Goal: Check status: Check status

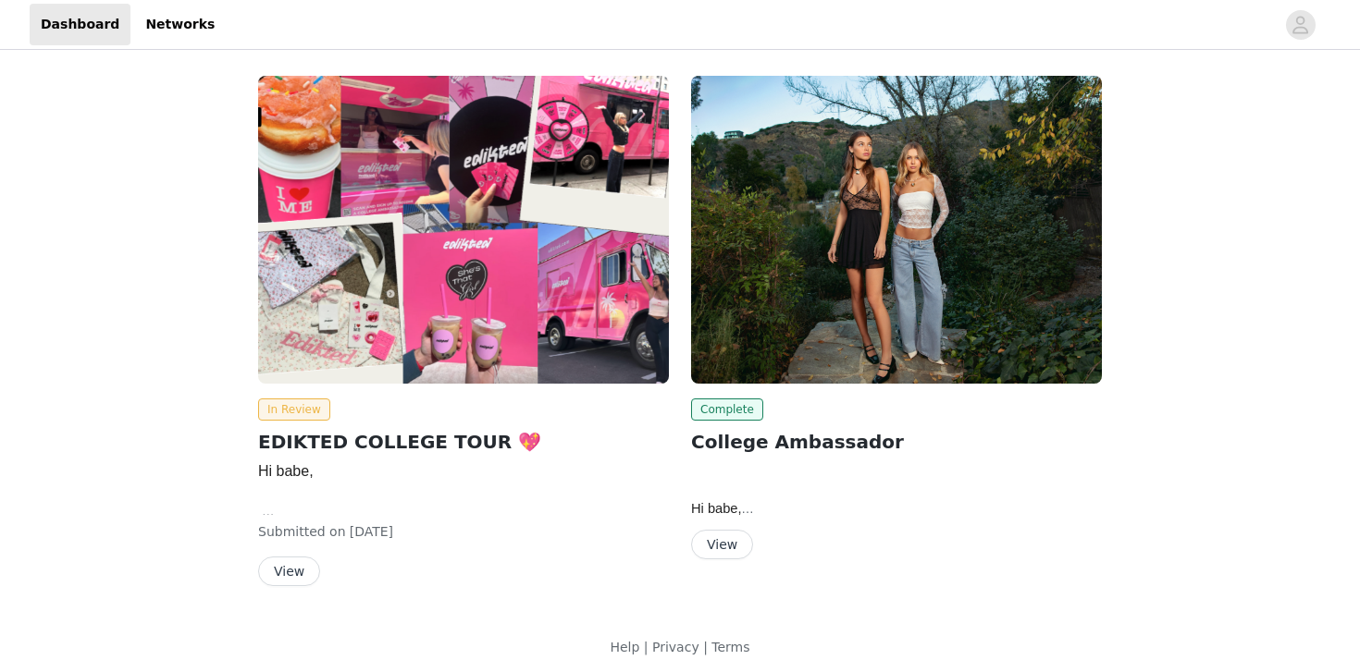
click at [285, 570] on button "View" at bounding box center [289, 572] width 62 height 30
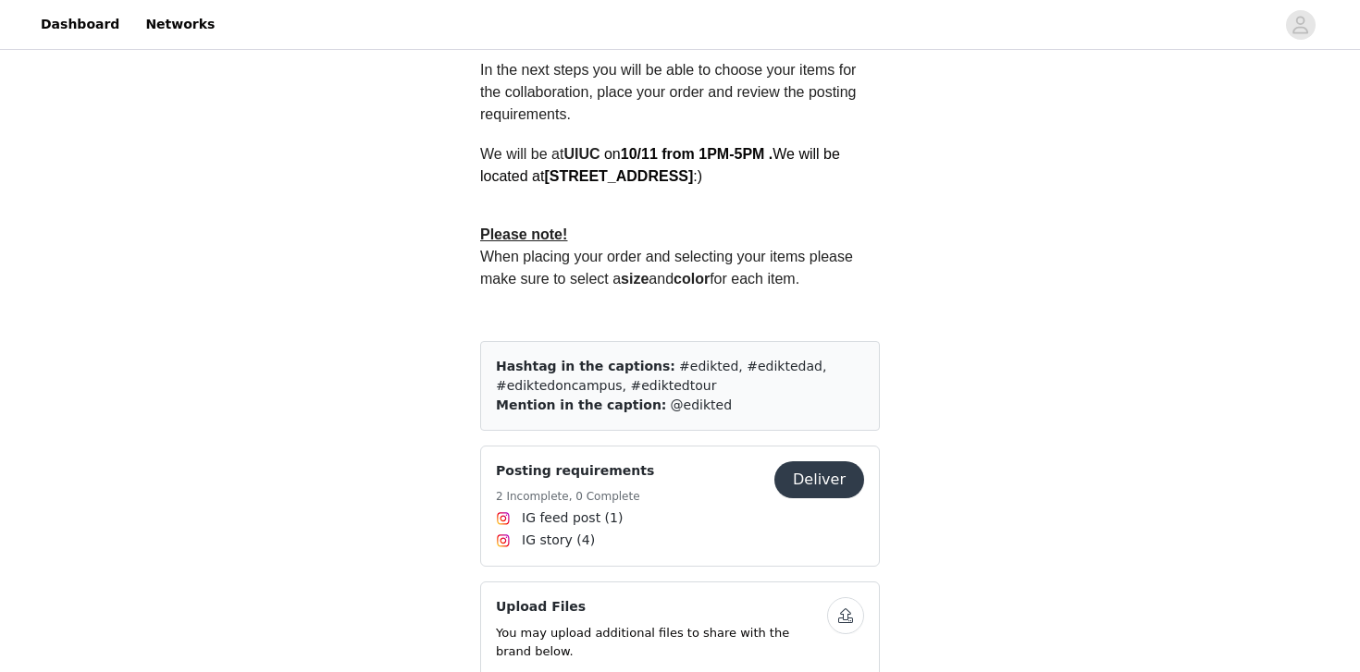
scroll to position [617, 0]
click at [741, 401] on div "Mention in the caption: @edikted" at bounding box center [680, 403] width 368 height 19
click at [607, 375] on div "Hashtag in the captions: #edikted, #ediktedad, #ediktedoncampus, #ediktedtour" at bounding box center [680, 374] width 368 height 39
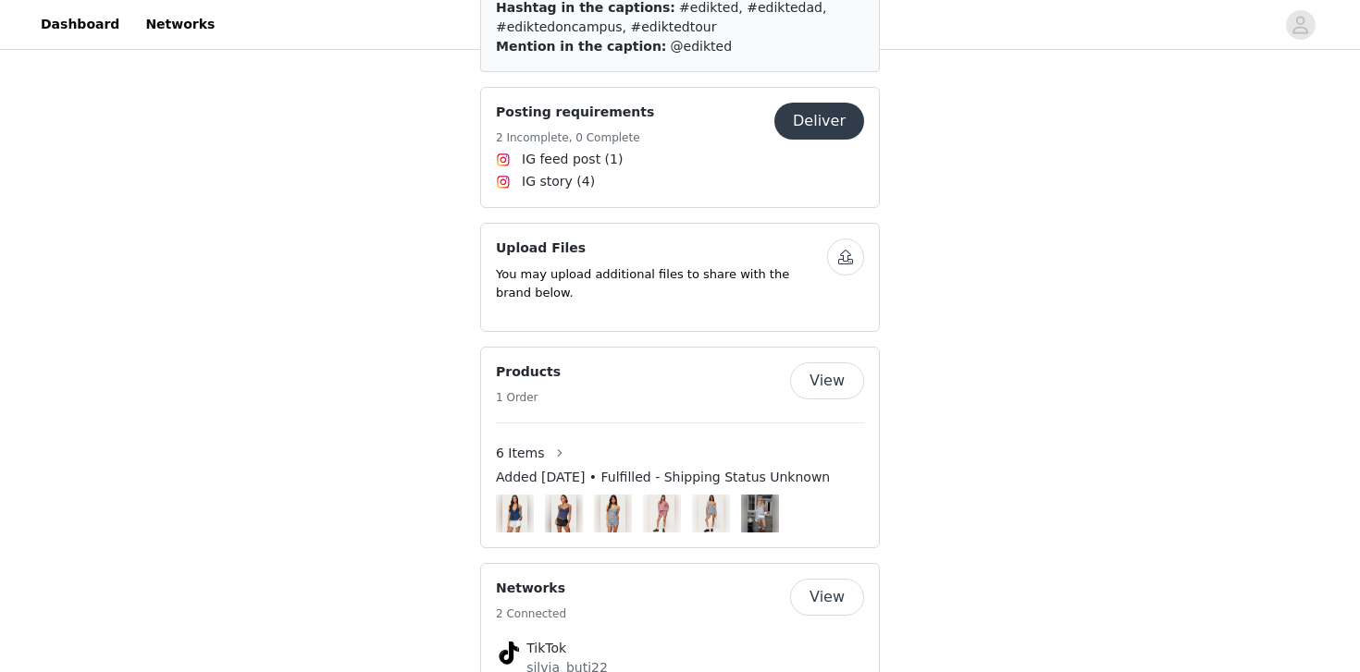
scroll to position [1012, 0]
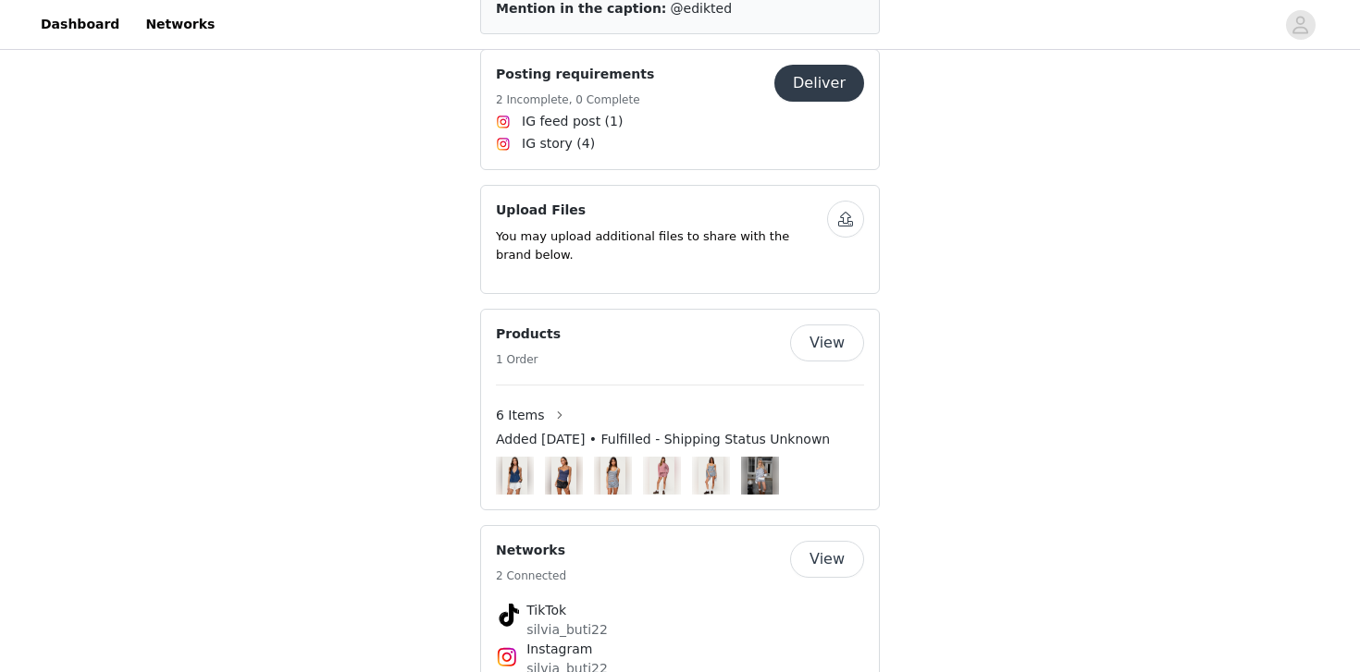
click at [847, 351] on button "View" at bounding box center [827, 343] width 74 height 37
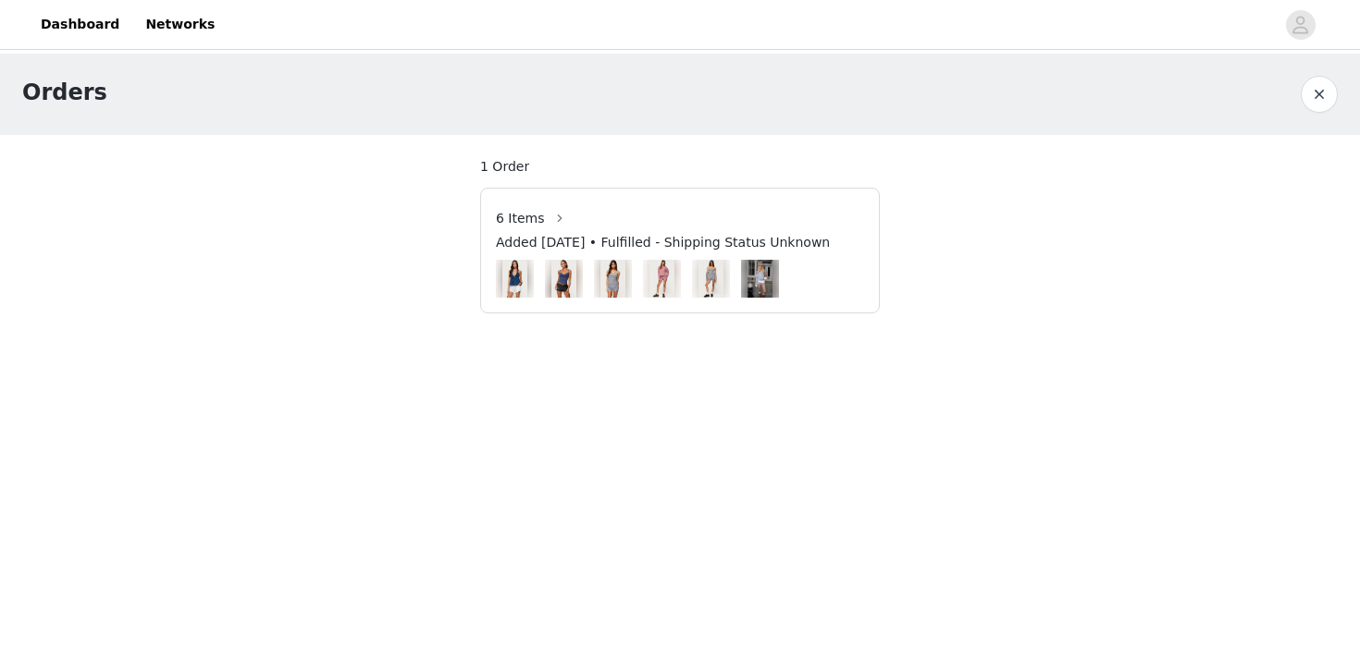
click at [610, 260] on img at bounding box center [612, 279] width 25 height 38
click at [533, 213] on span "6 Items" at bounding box center [520, 218] width 49 height 19
click at [556, 216] on button "button" at bounding box center [560, 218] width 30 height 30
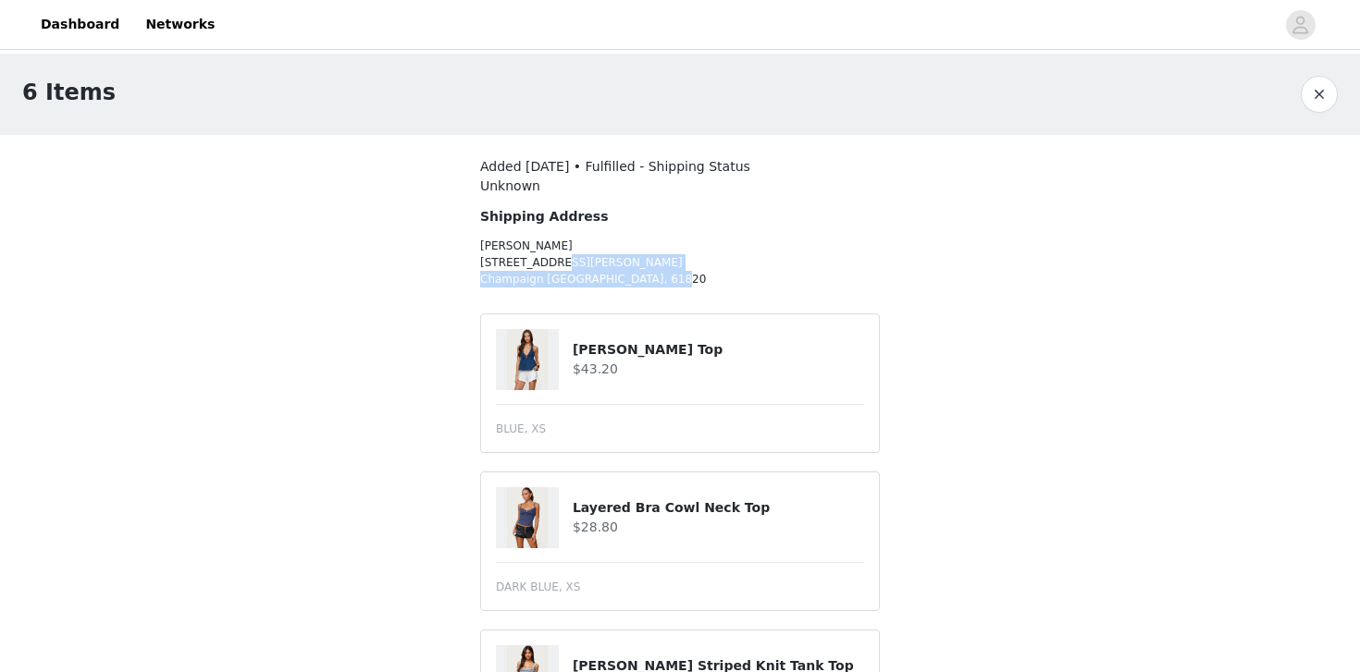
drag, startPoint x: 480, startPoint y: 258, endPoint x: 618, endPoint y: 284, distance: 140.2
click at [618, 284] on p "[PERSON_NAME] [STREET_ADDRESS][PERSON_NAME]" at bounding box center [630, 263] width 300 height 50
